Goal: Obtain resource: Download file/media

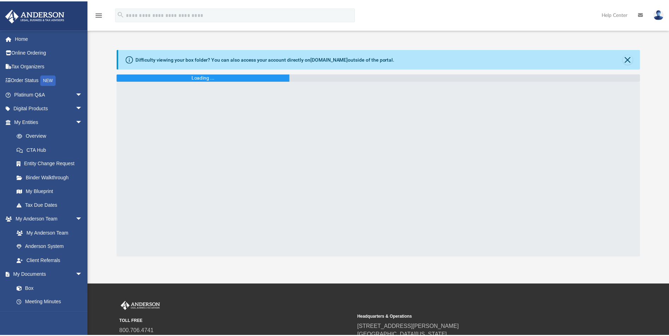
scroll to position [28, 0]
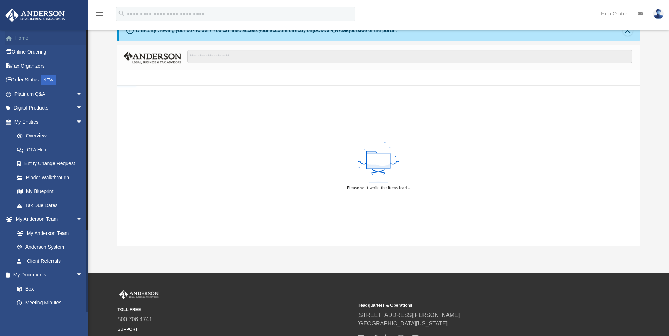
click at [20, 37] on link "Home" at bounding box center [49, 38] width 88 height 14
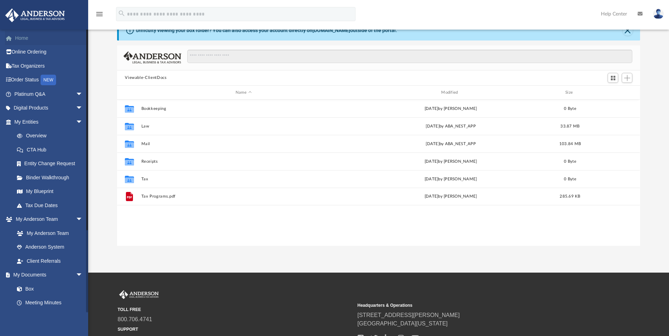
scroll to position [155, 517]
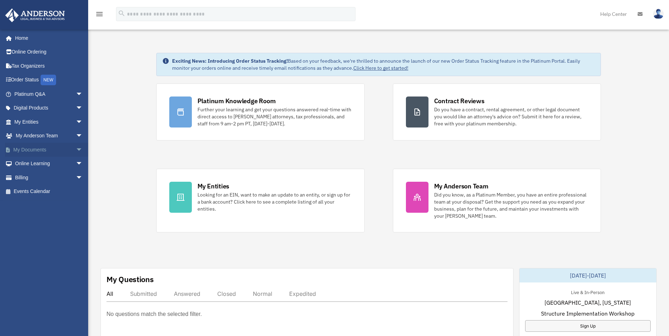
click at [32, 147] on link "My Documents arrow_drop_down" at bounding box center [49, 150] width 88 height 14
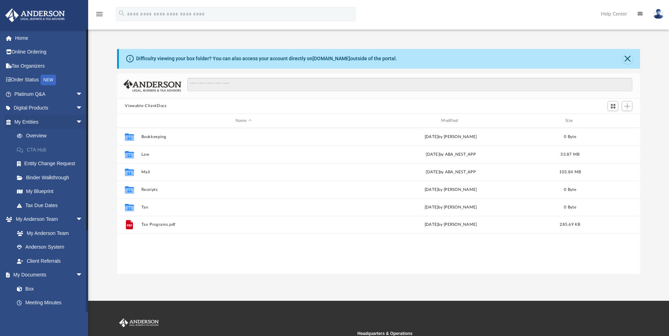
scroll to position [155, 517]
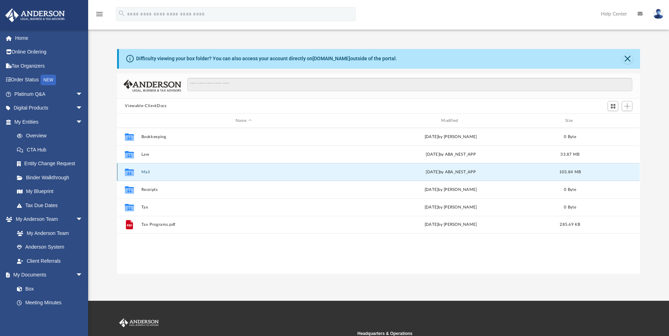
click at [146, 171] on button "Mail" at bounding box center [243, 172] width 204 height 5
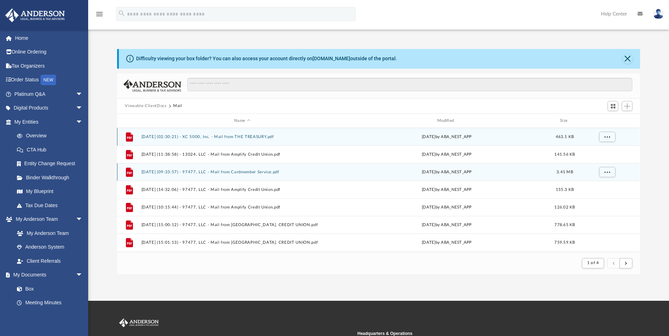
scroll to position [133, 517]
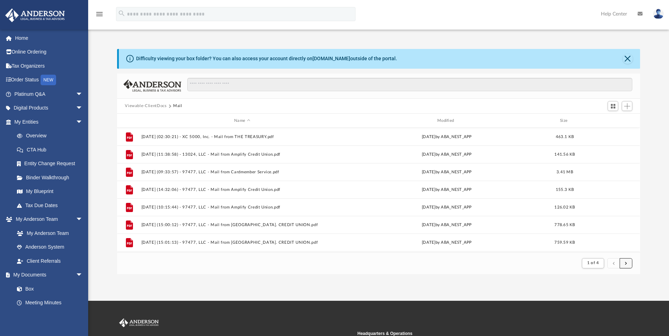
click at [626, 264] on span "submit" at bounding box center [626, 263] width 2 height 4
click at [625, 264] on span "submit" at bounding box center [626, 263] width 2 height 4
click at [625, 263] on span "submit" at bounding box center [626, 263] width 2 height 4
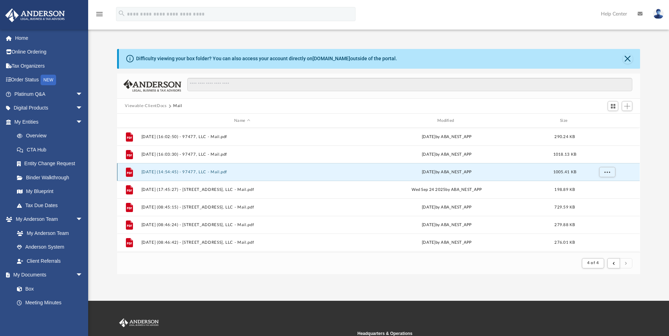
click at [168, 172] on button "[DATE] (14:54:45) - 97477, LLC - Mail.pdf" at bounding box center [242, 172] width 202 height 5
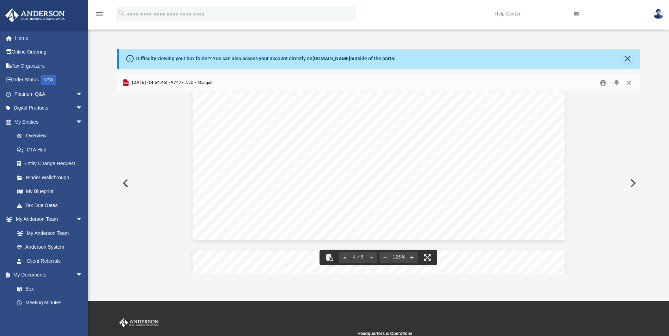
scroll to position [1592, 0]
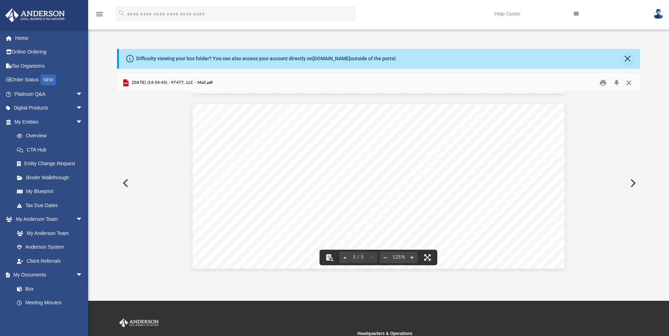
click at [629, 81] on button "Close" at bounding box center [628, 82] width 13 height 11
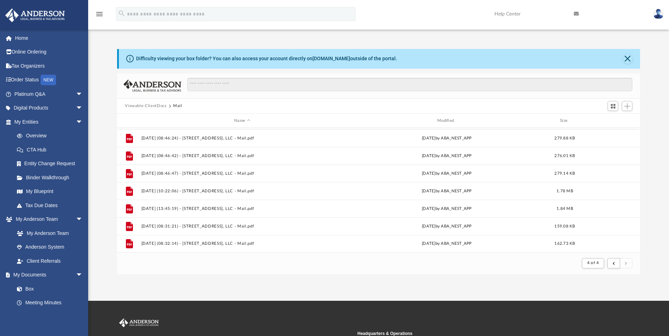
scroll to position [87, 0]
click at [41, 275] on link "My Documents arrow_drop_down" at bounding box center [49, 275] width 88 height 14
